Goal: Task Accomplishment & Management: Use online tool/utility

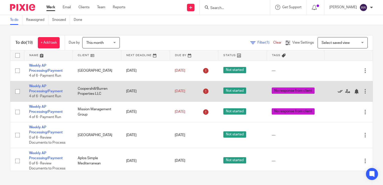
click at [338, 92] on icon at bounding box center [340, 91] width 5 height 5
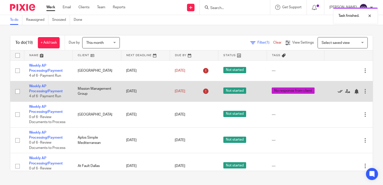
click at [338, 91] on icon at bounding box center [340, 91] width 5 height 5
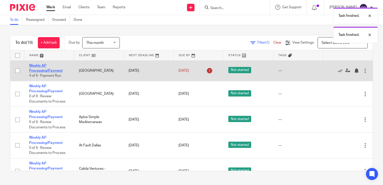
click at [57, 69] on link "Weekly AP Processing/Payment" at bounding box center [46, 68] width 34 height 9
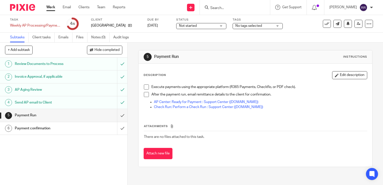
click at [261, 28] on span "No tags selected" at bounding box center [255, 25] width 38 height 5
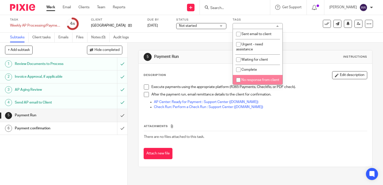
click at [247, 79] on span "No response from client" at bounding box center [261, 80] width 38 height 4
checkbox input "true"
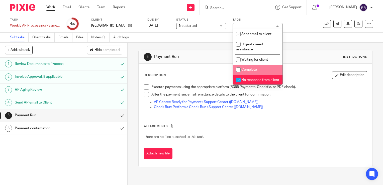
click at [297, 58] on div "5 Payment Run Instructions" at bounding box center [256, 57] width 224 height 8
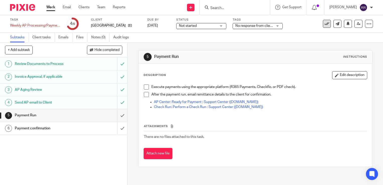
click at [325, 24] on icon at bounding box center [327, 23] width 5 height 5
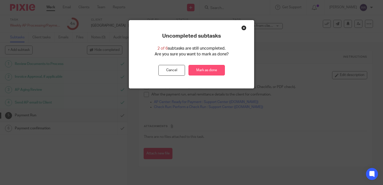
click at [195, 71] on link "Mark as done" at bounding box center [207, 70] width 36 height 11
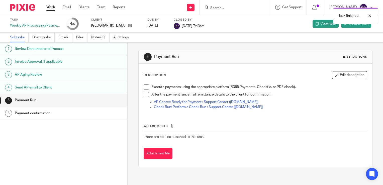
click at [50, 7] on link "Work" at bounding box center [50, 7] width 9 height 5
